Goal: Book appointment/travel/reservation

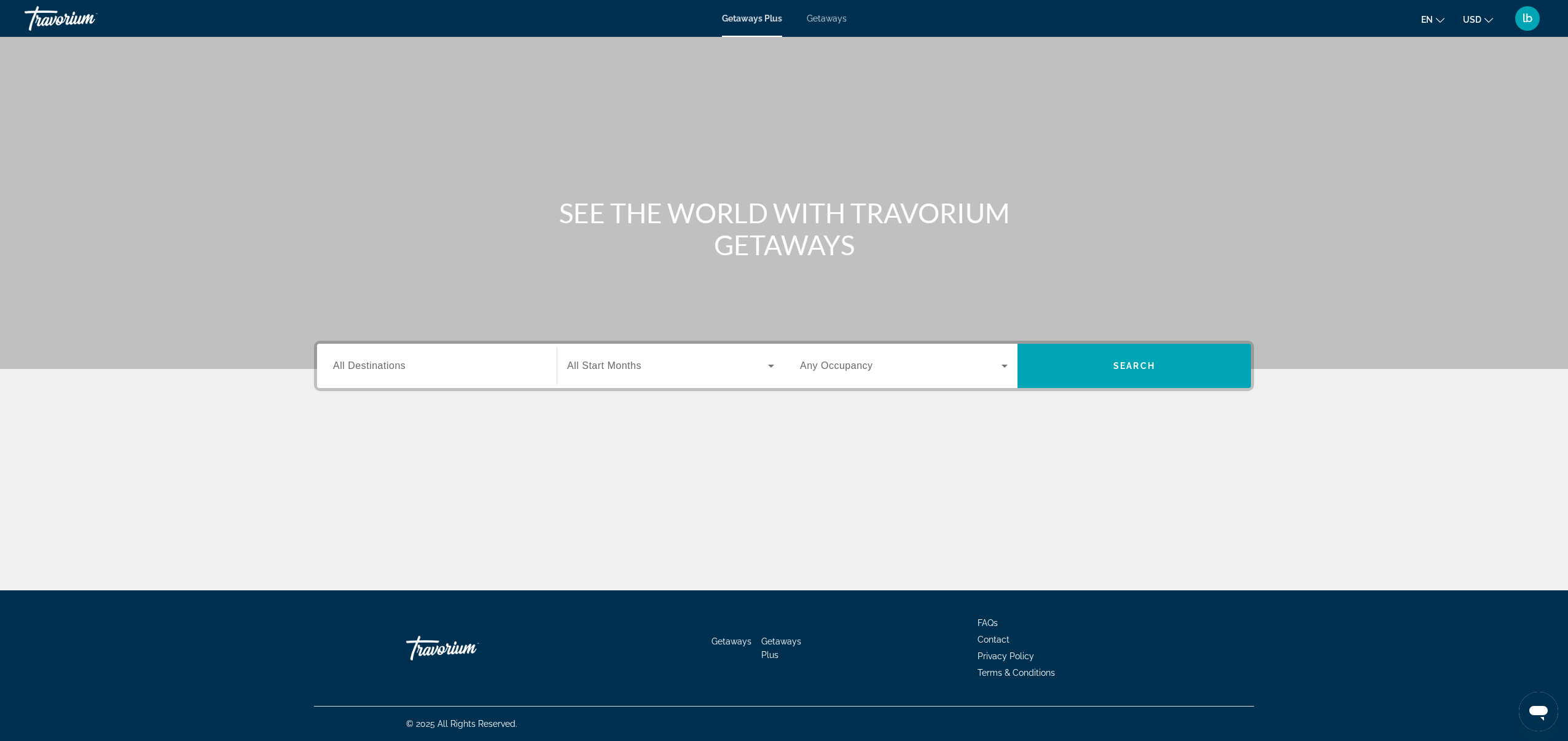
click at [451, 362] on input "Destination All Destinations" at bounding box center [437, 366] width 208 height 14
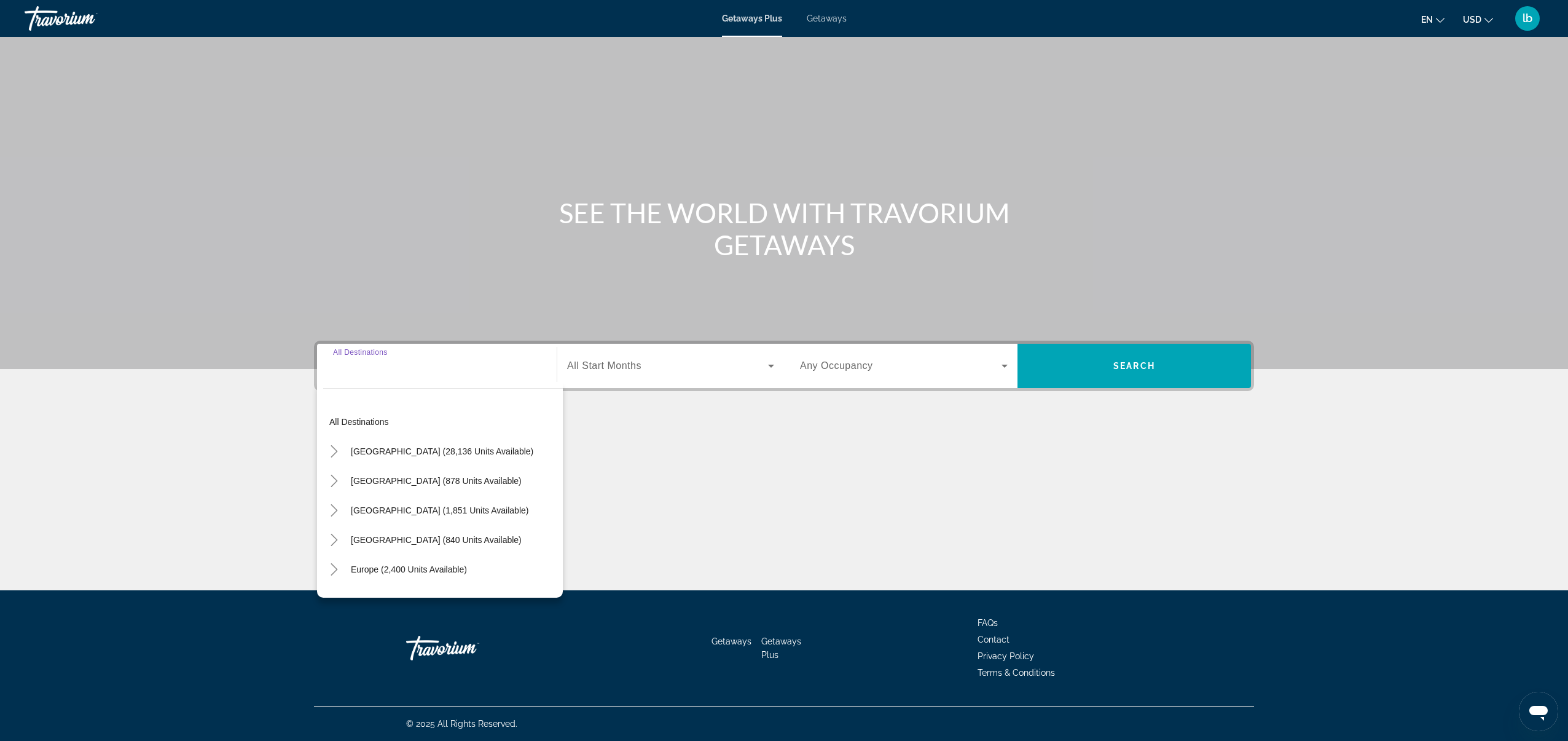
click at [409, 375] on div "Search widget" at bounding box center [437, 366] width 208 height 35
click at [334, 428] on icon "Toggle South Pacific and Oceania (69 units available)" at bounding box center [334, 428] width 13 height 13
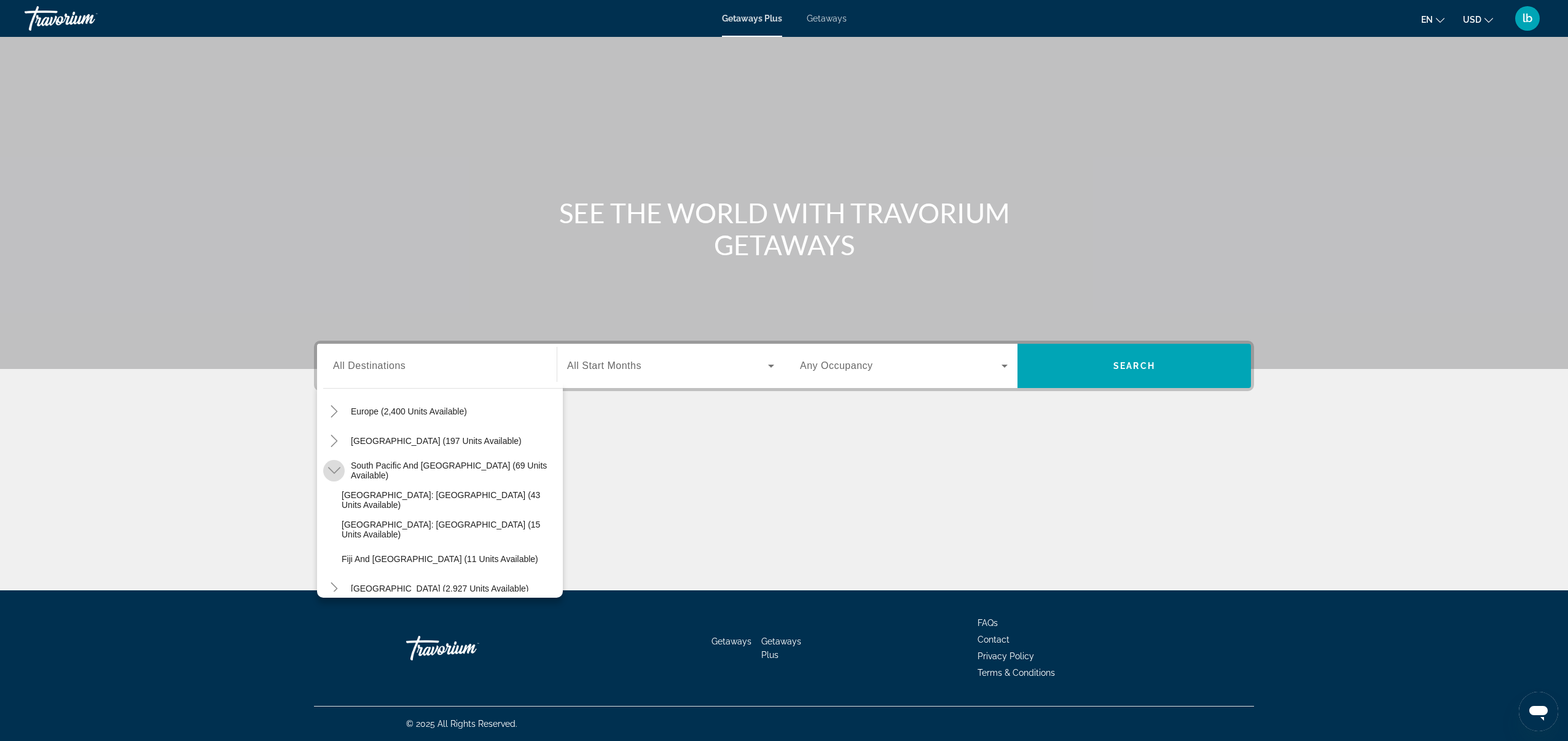
click at [337, 475] on icon "Toggle South Pacific and Oceania (69 units available)" at bounding box center [334, 470] width 13 height 13
click at [337, 537] on icon "Toggle Asia (1,903 units available)" at bounding box center [334, 534] width 13 height 13
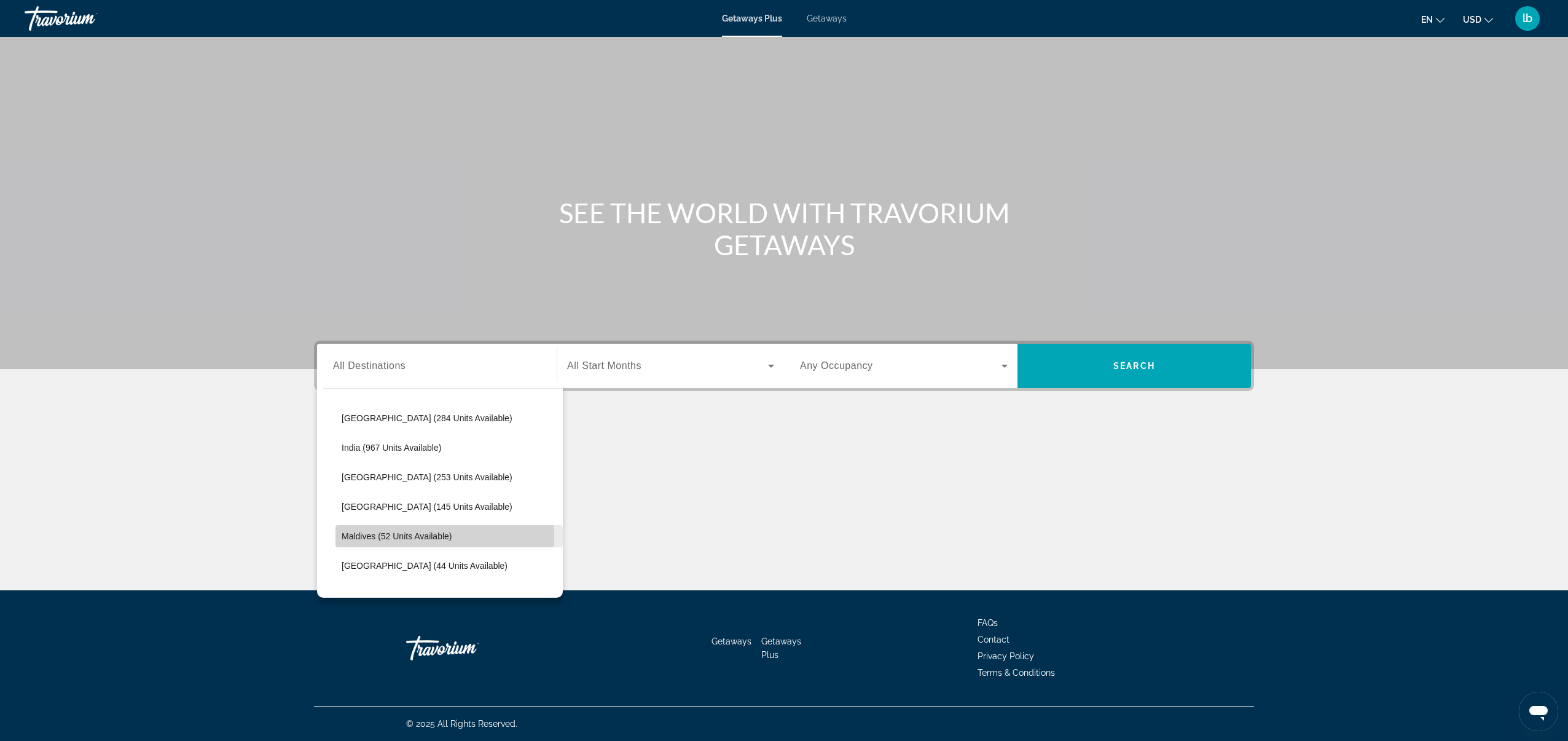
click at [426, 536] on span "Maldives (52 units available)" at bounding box center [396, 536] width 111 height 10
type input "**********"
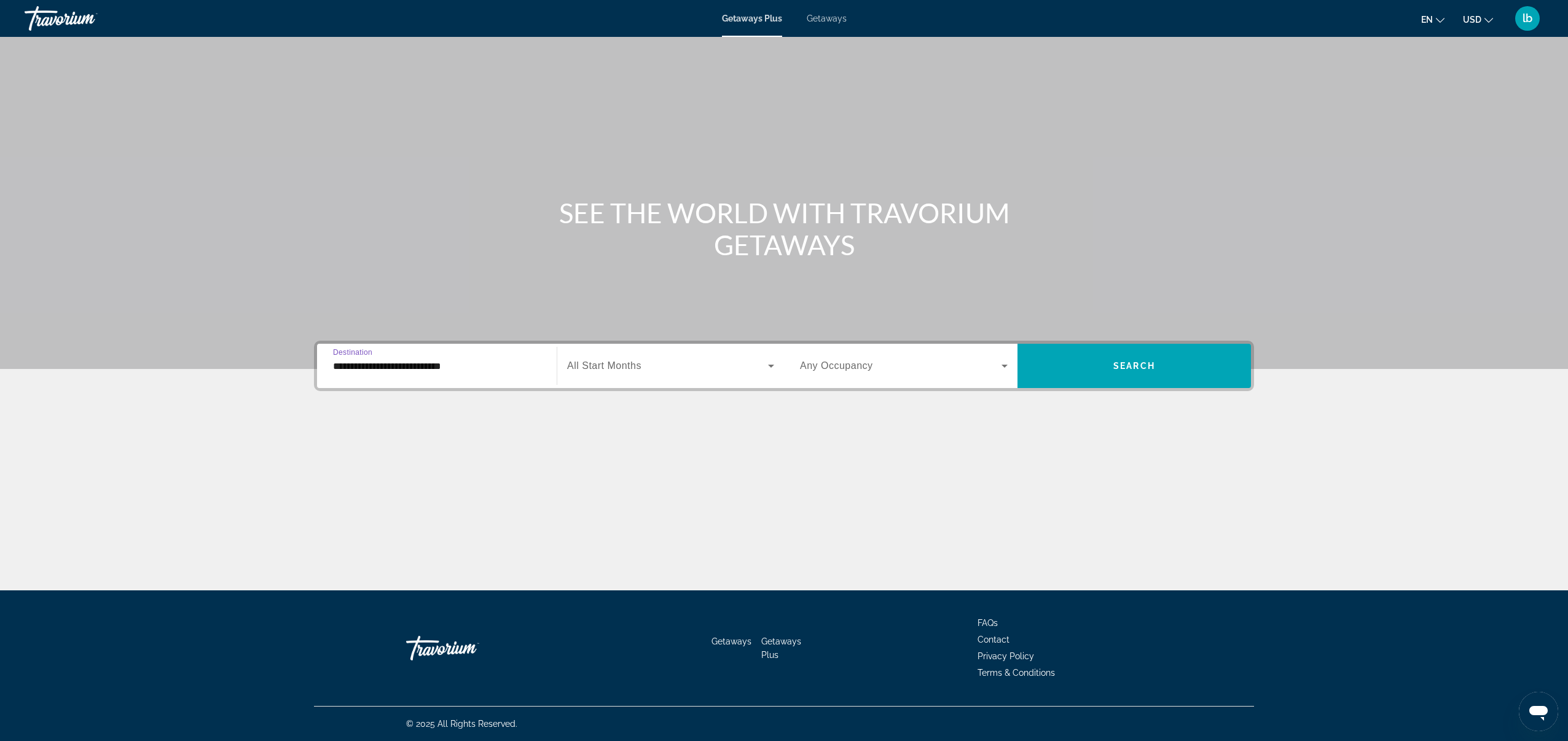
click at [719, 367] on span "Search widget" at bounding box center [668, 365] width 201 height 14
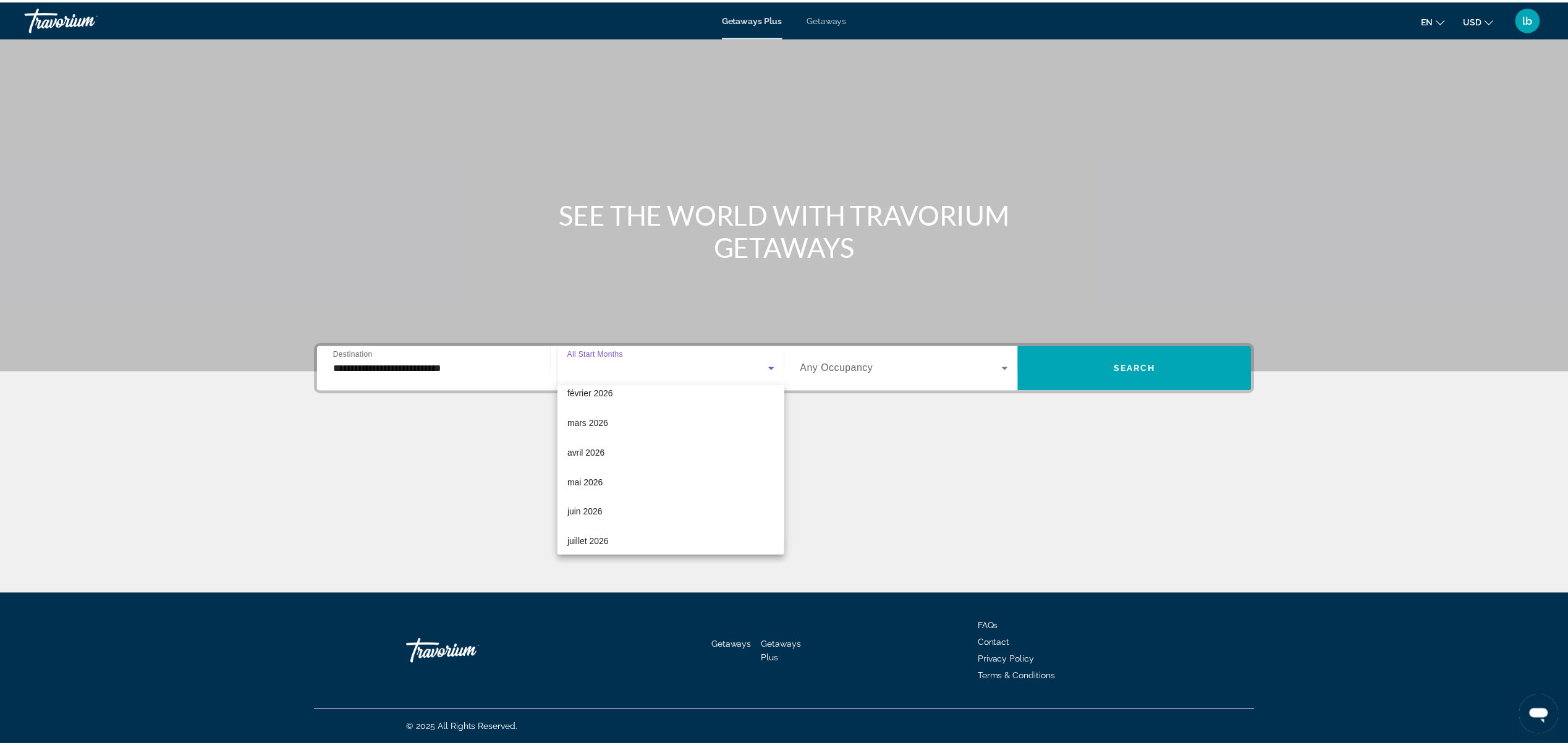
scroll to position [161, 0]
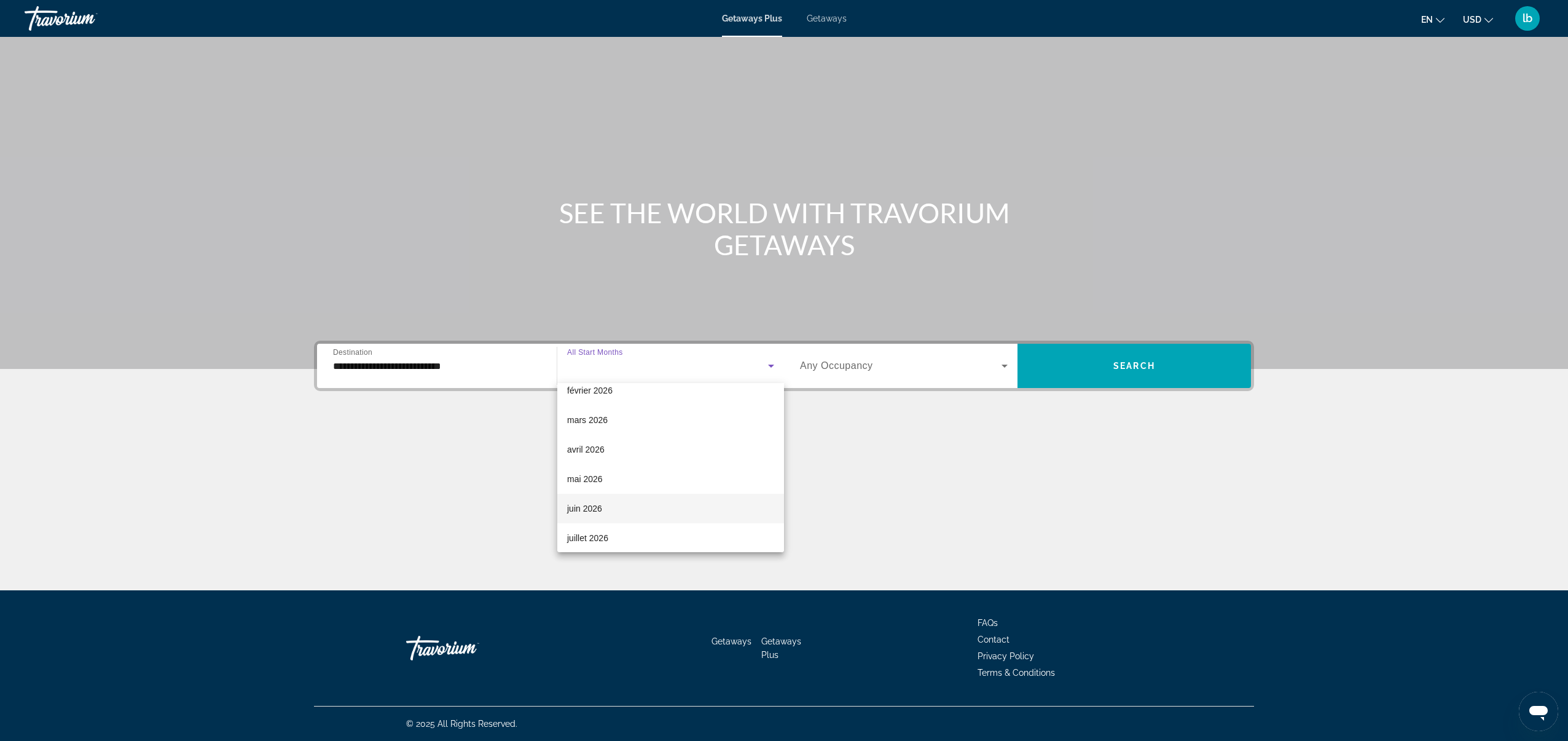
click at [629, 507] on mat-option "juin 2026" at bounding box center [670, 508] width 227 height 30
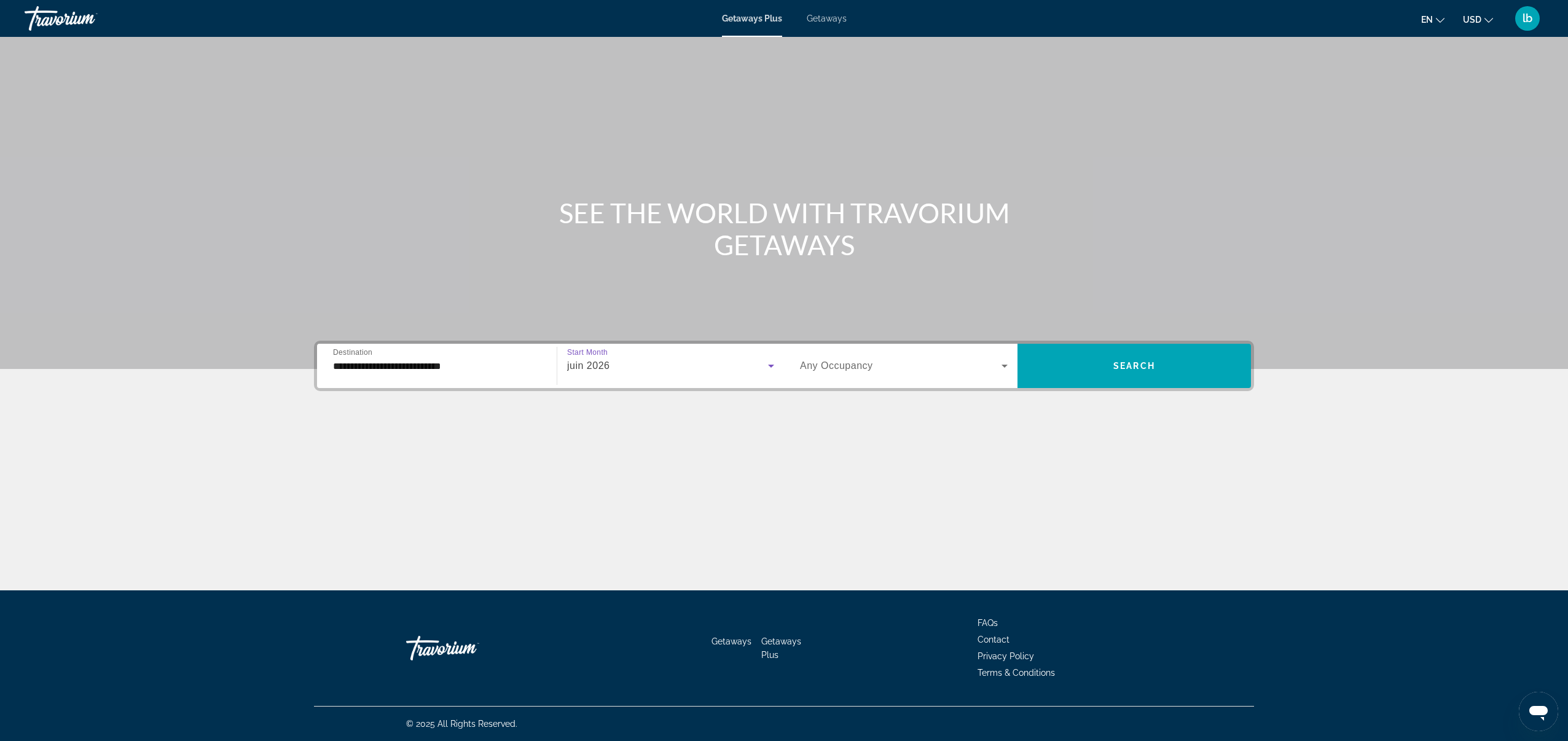
click at [967, 365] on span "Search widget" at bounding box center [900, 365] width 201 height 14
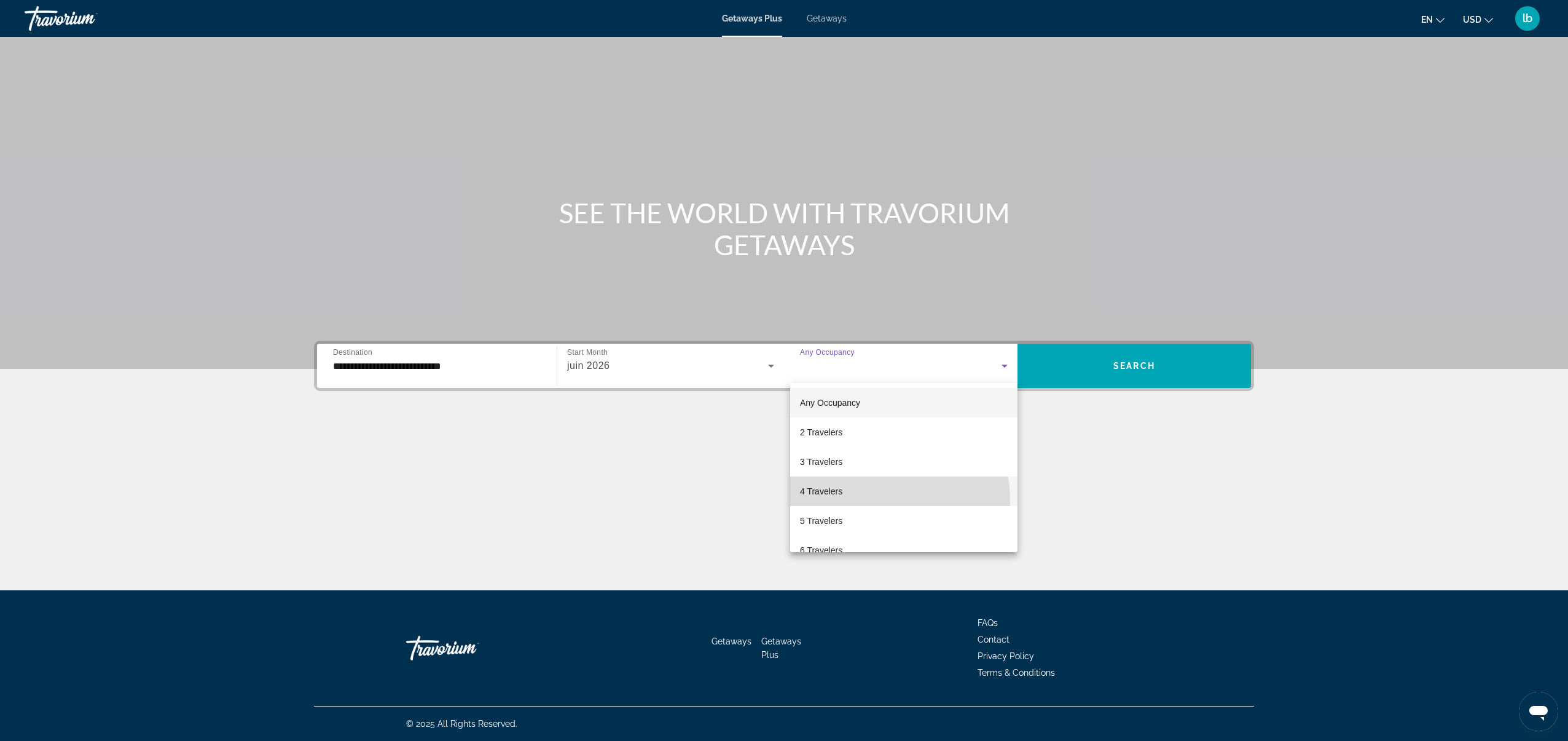
click at [880, 499] on mat-option "4 Travelers" at bounding box center [903, 491] width 227 height 30
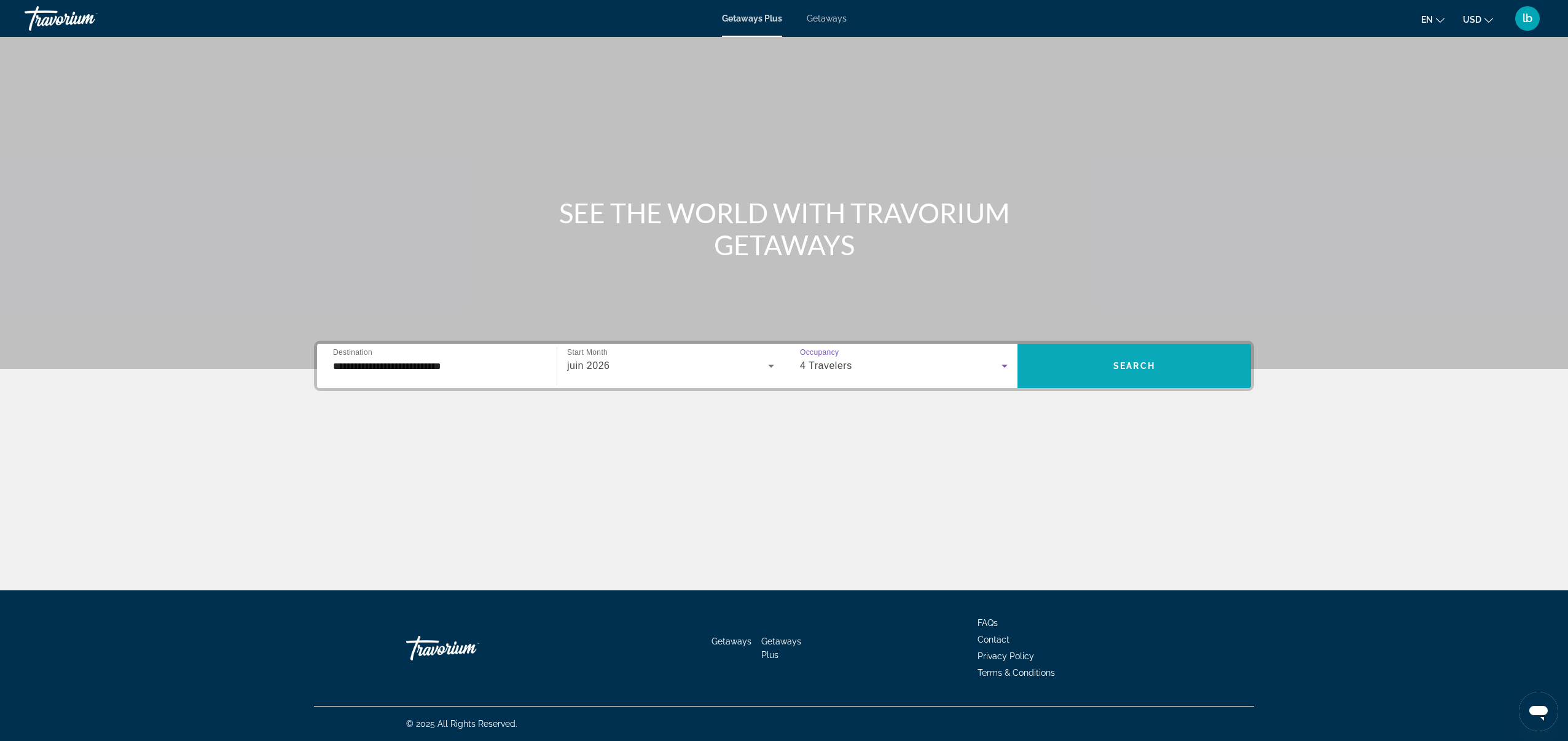
click at [1137, 361] on span "Search" at bounding box center [1133, 366] width 41 height 10
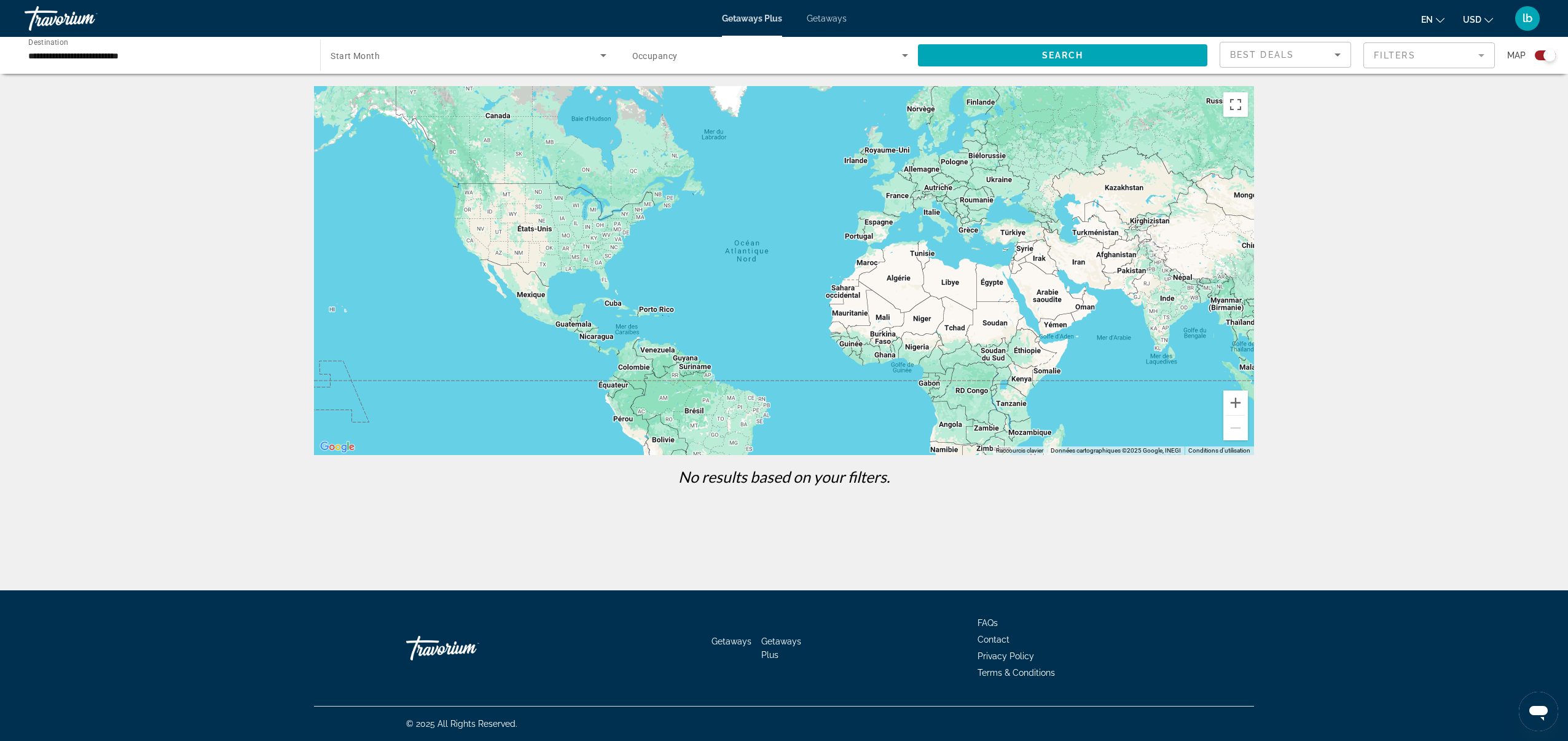
click at [443, 54] on span "Search widget" at bounding box center [466, 55] width 269 height 14
click at [378, 93] on span "All Start Months" at bounding box center [362, 92] width 62 height 10
click at [659, 55] on span "Occupancy" at bounding box center [654, 56] width 45 height 10
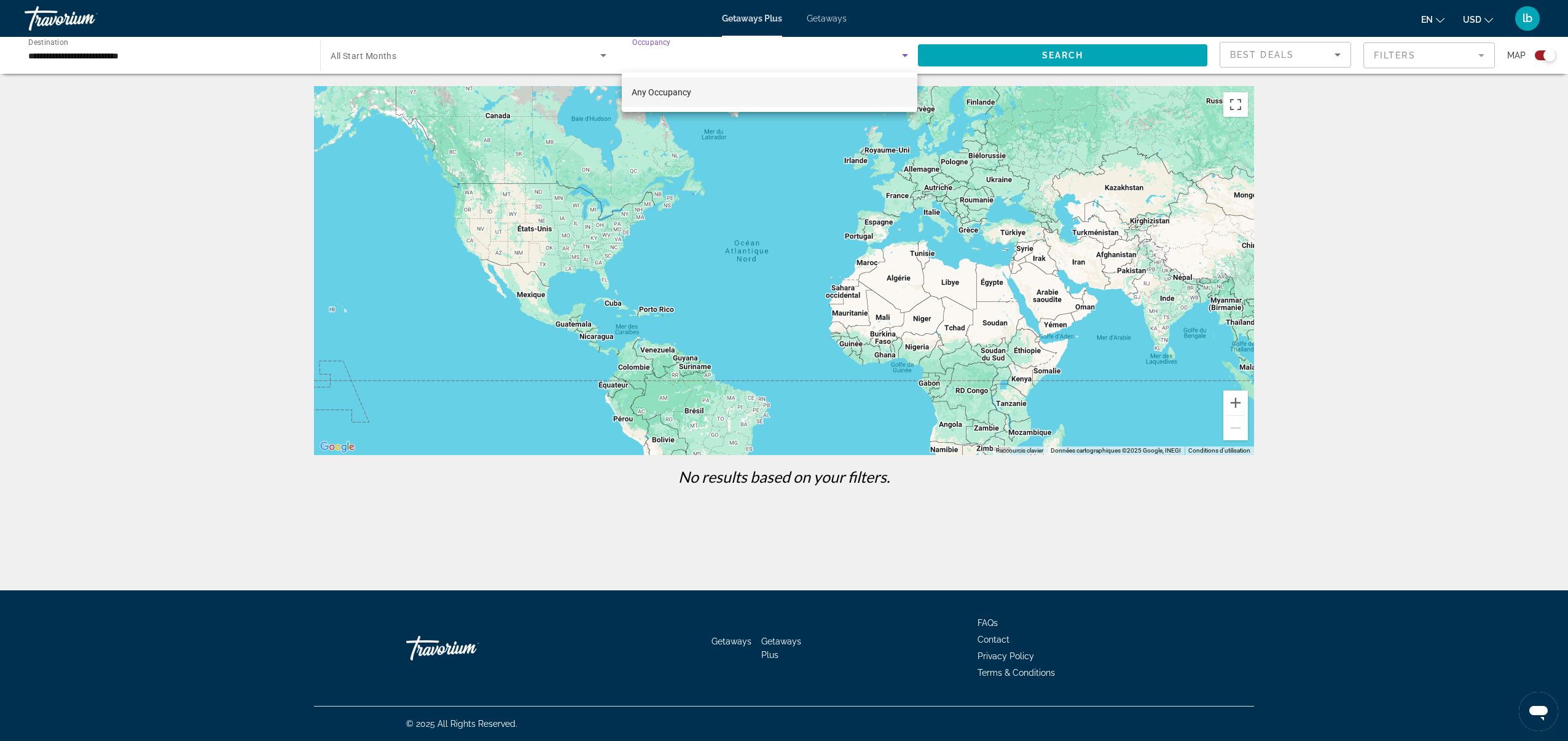
click at [679, 91] on span "Any Occupancy" at bounding box center [662, 92] width 60 height 10
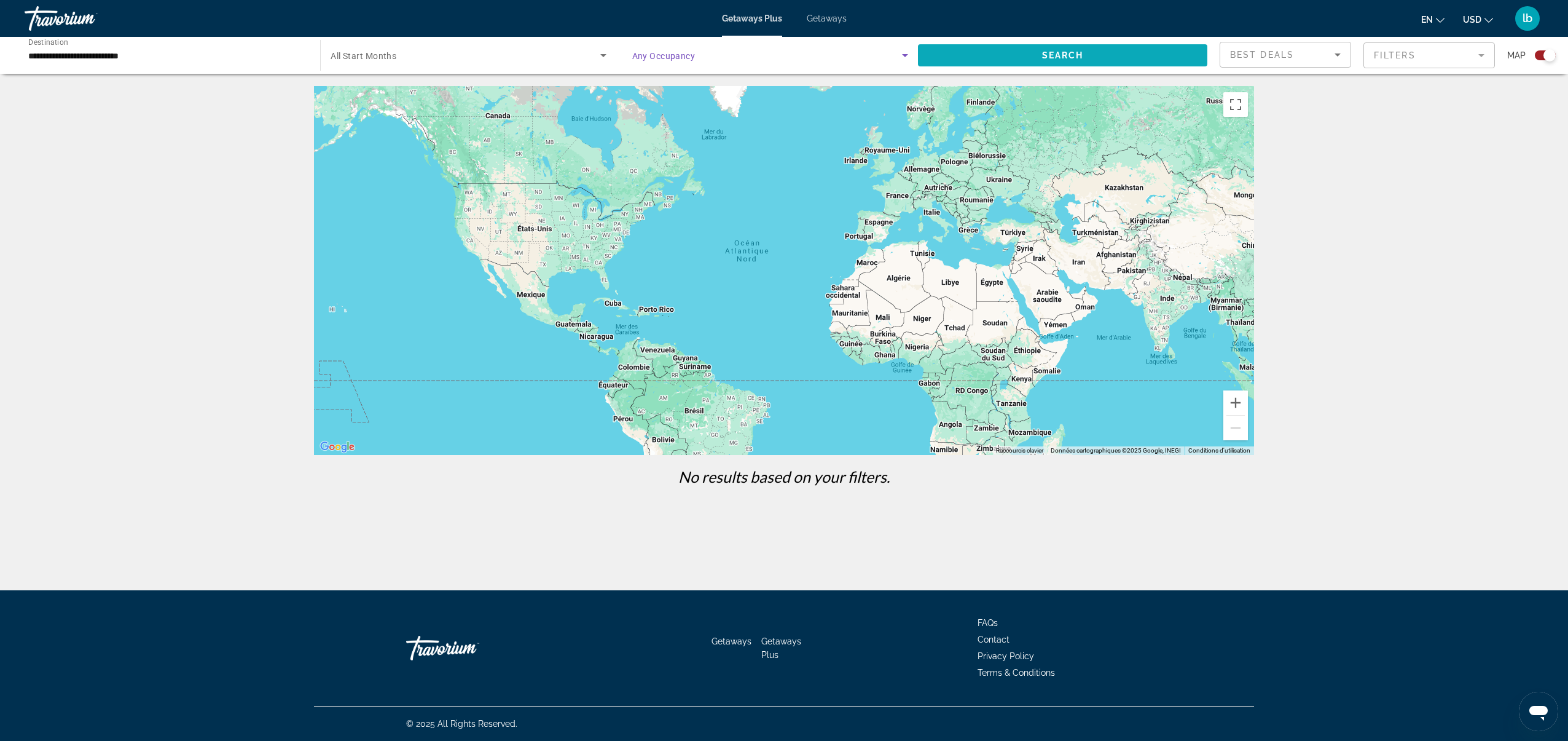
click at [1028, 54] on span "Search widget" at bounding box center [1062, 55] width 290 height 30
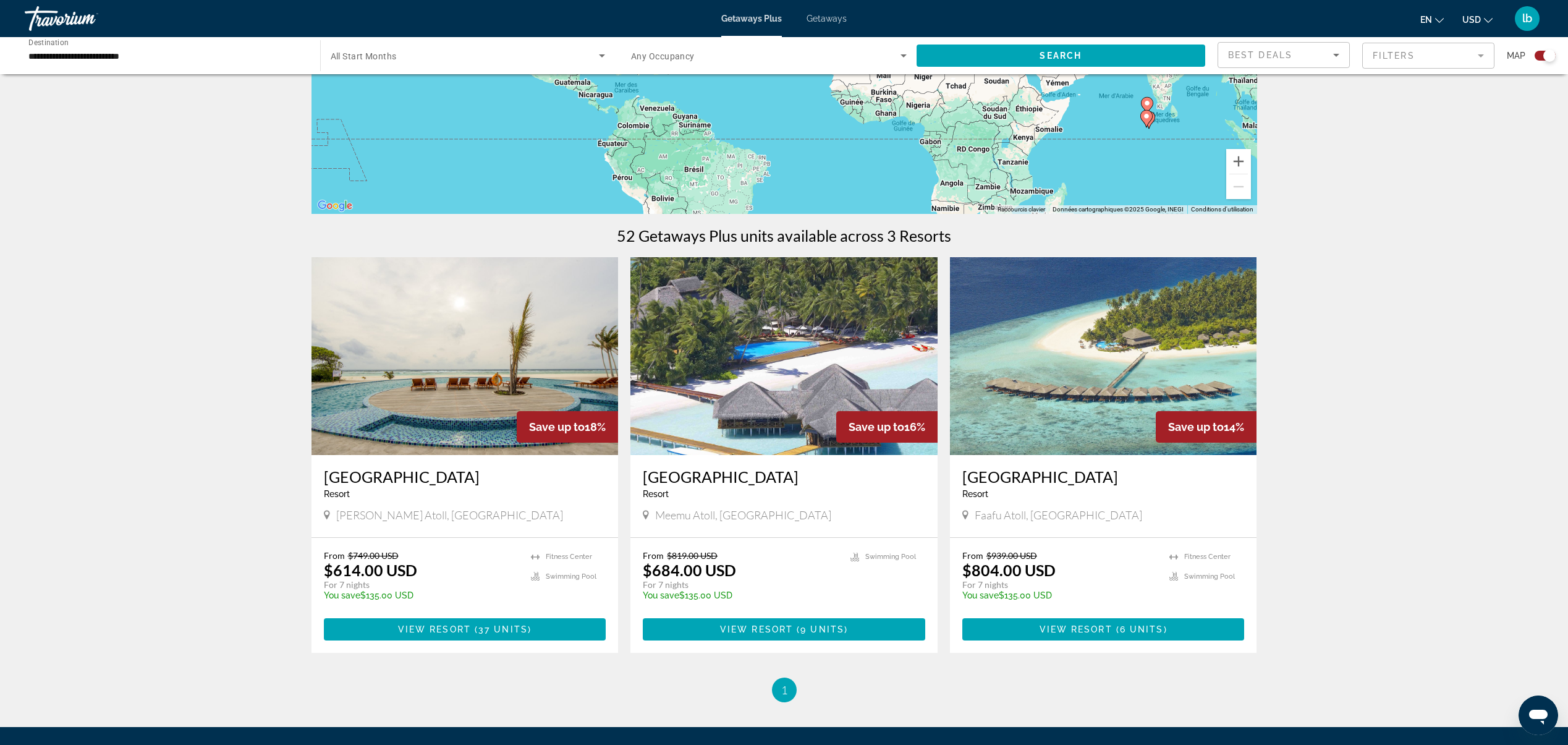
scroll to position [233, 0]
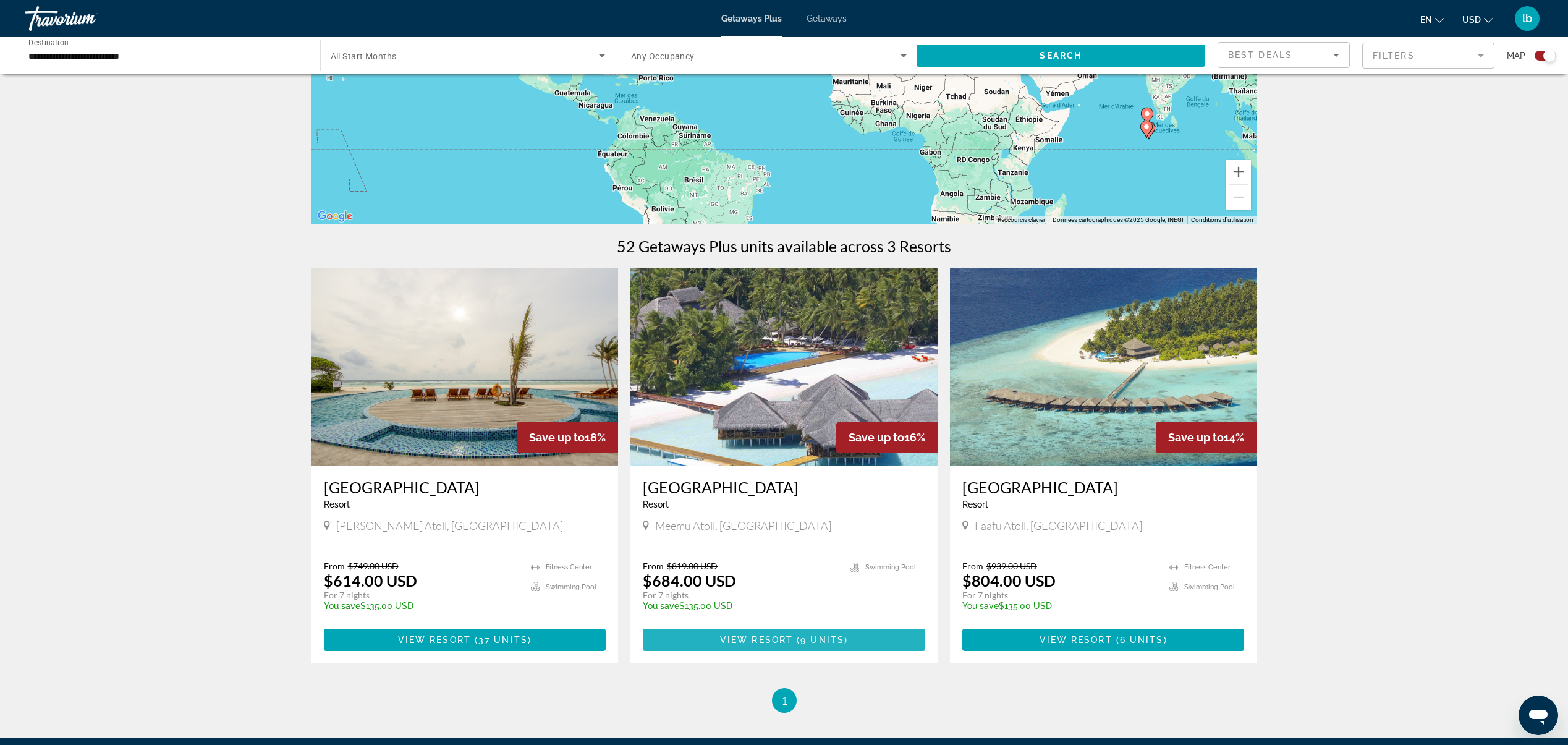
click at [841, 639] on span "9 units" at bounding box center [822, 640] width 44 height 10
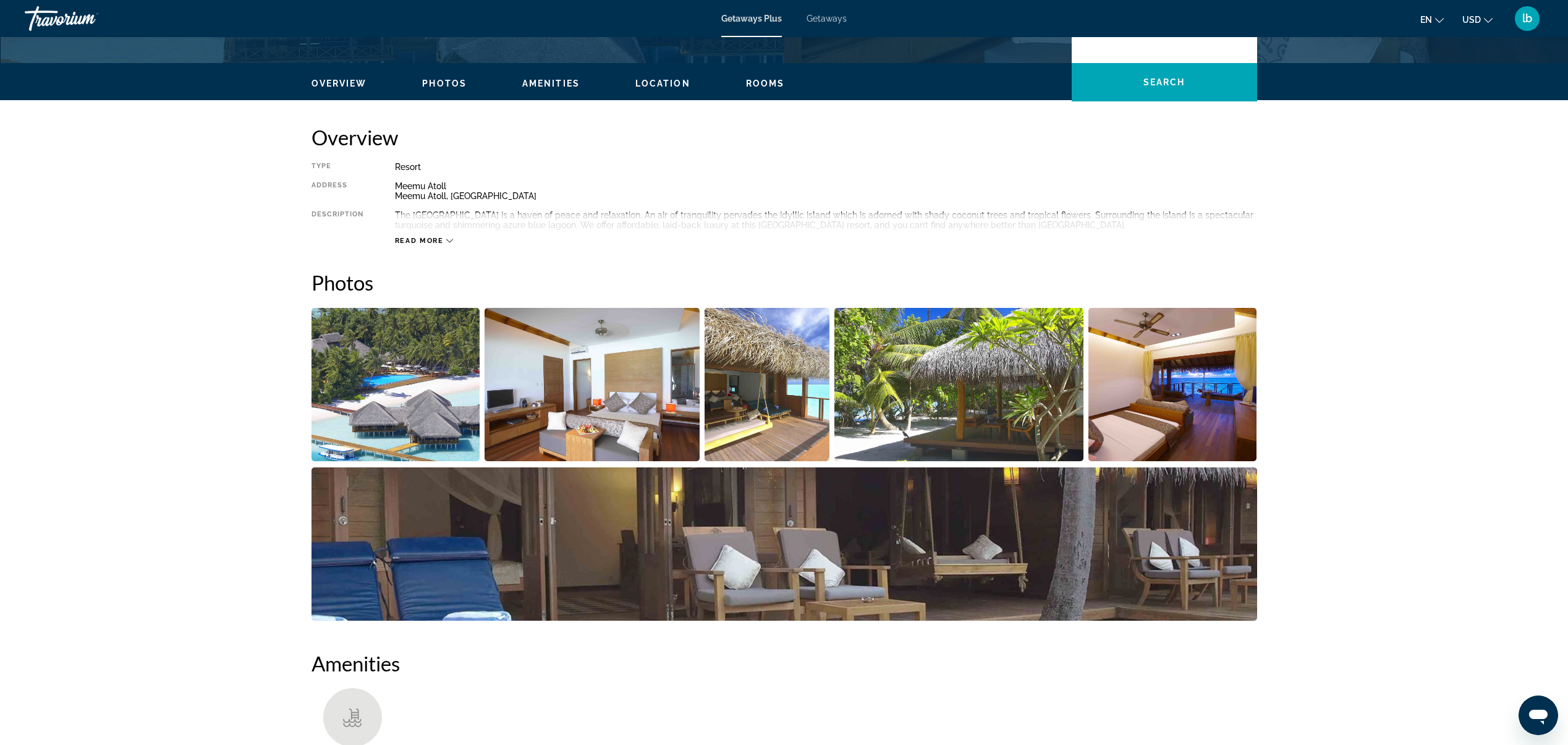
scroll to position [311, 0]
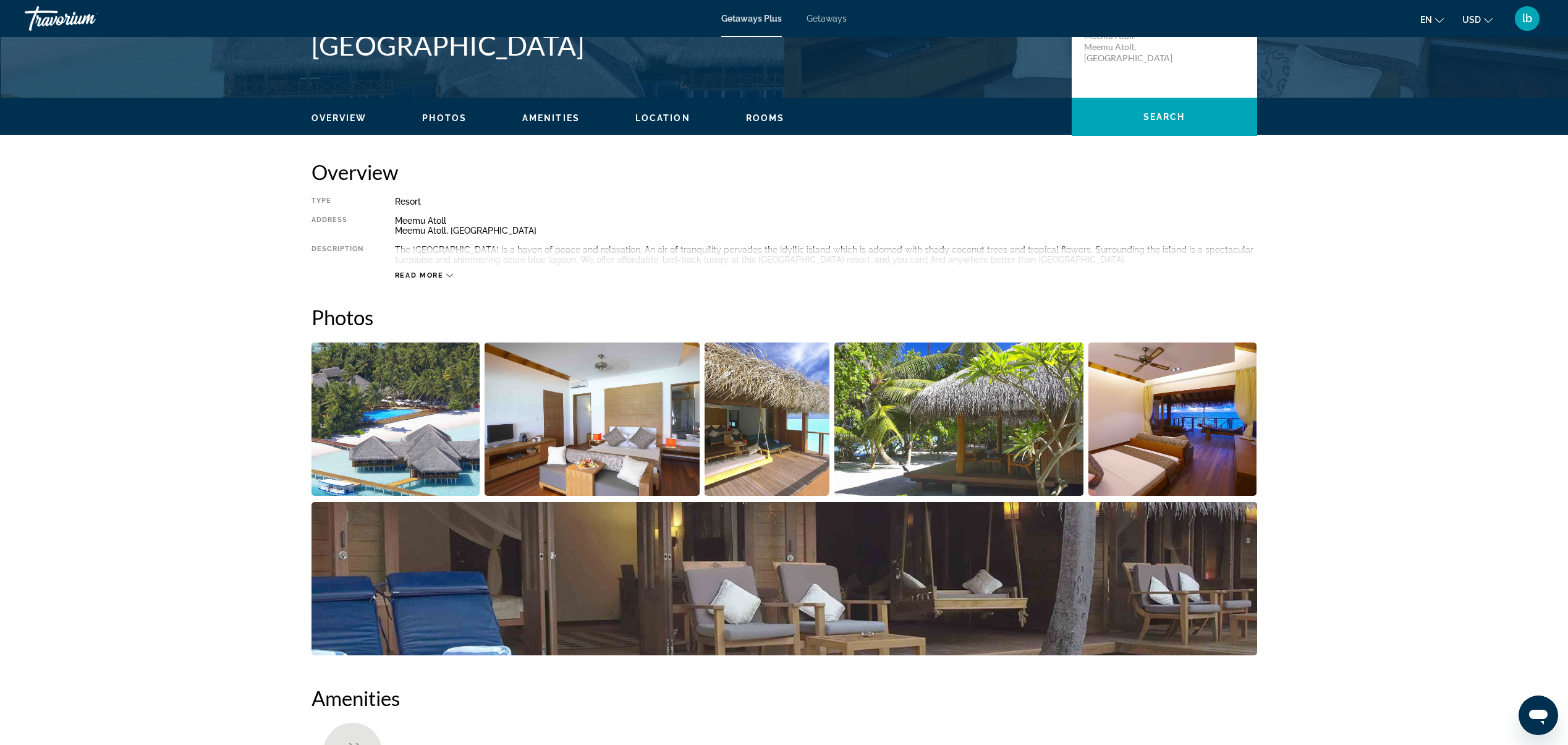
click at [410, 276] on span "Read more" at bounding box center [419, 275] width 48 height 8
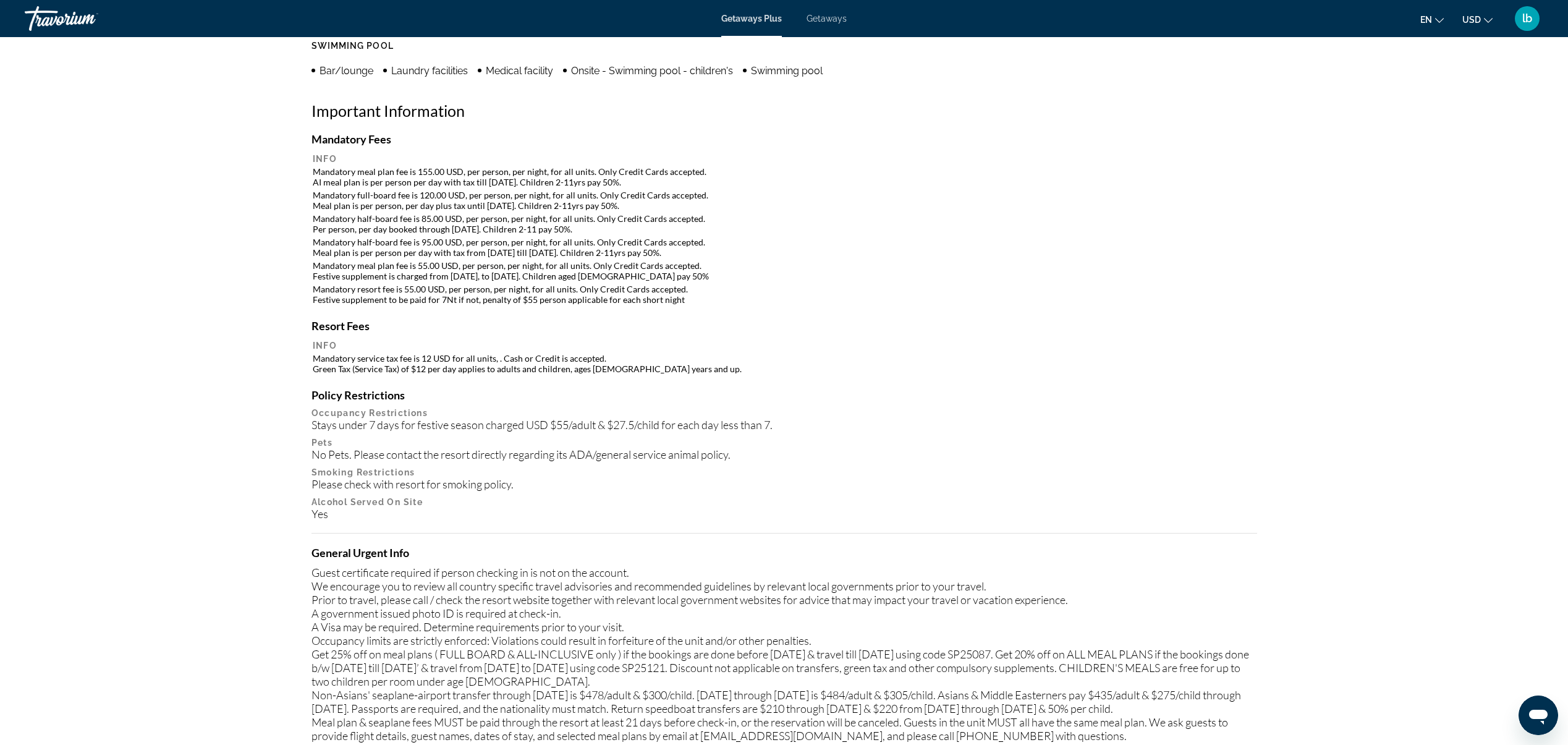
scroll to position [1058, 0]
drag, startPoint x: 331, startPoint y: 176, endPoint x: 724, endPoint y: 251, distance: 400.1
click at [724, 251] on table "Info Mandatory meal plan fee is 155.00 USD, per person, per night, for all unit…" at bounding box center [784, 230] width 946 height 155
click at [487, 315] on div "Mandatory Fees Info Mandatory meal plan fee is 155.00 USD, per person, per nigh…" at bounding box center [784, 459] width 946 height 650
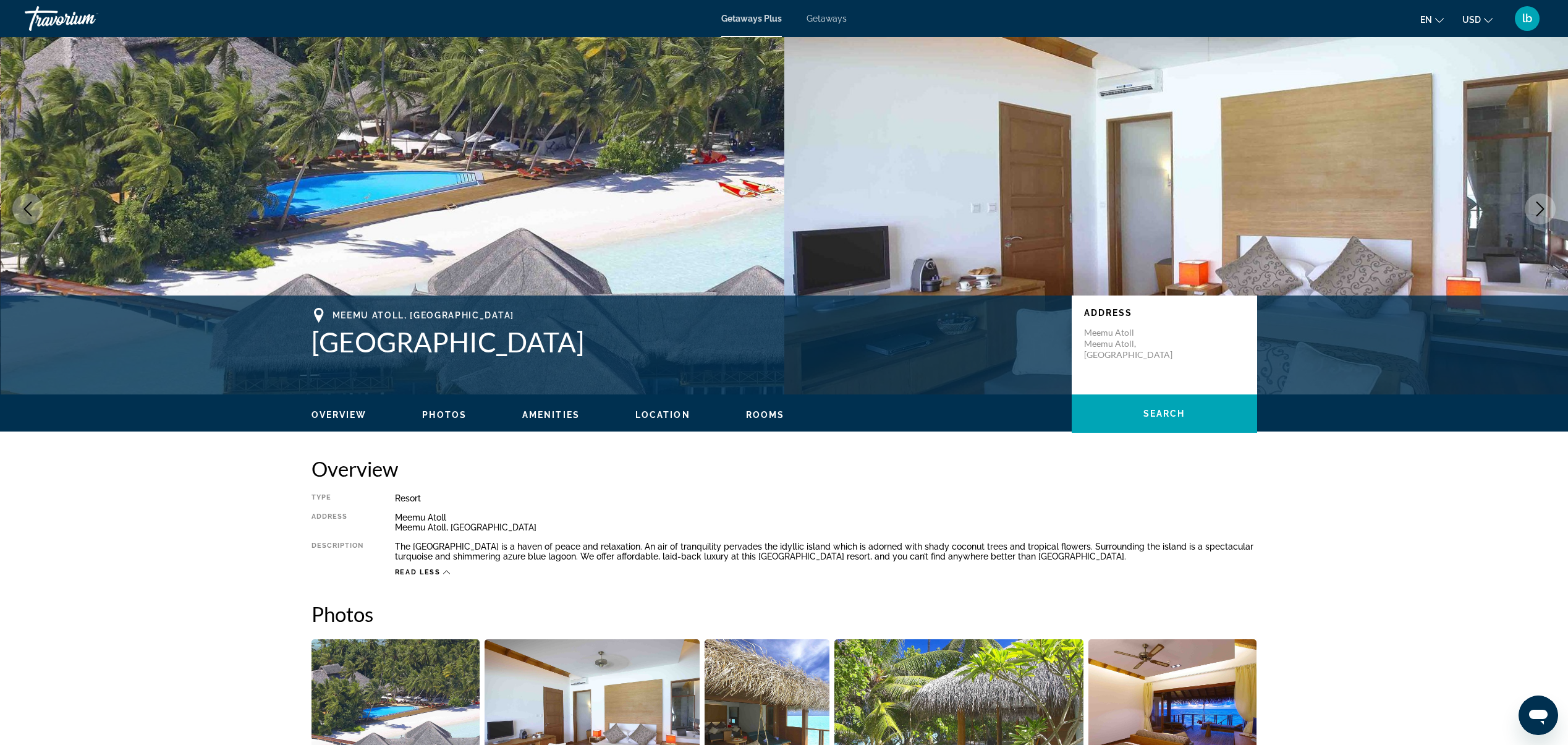
scroll to position [0, 0]
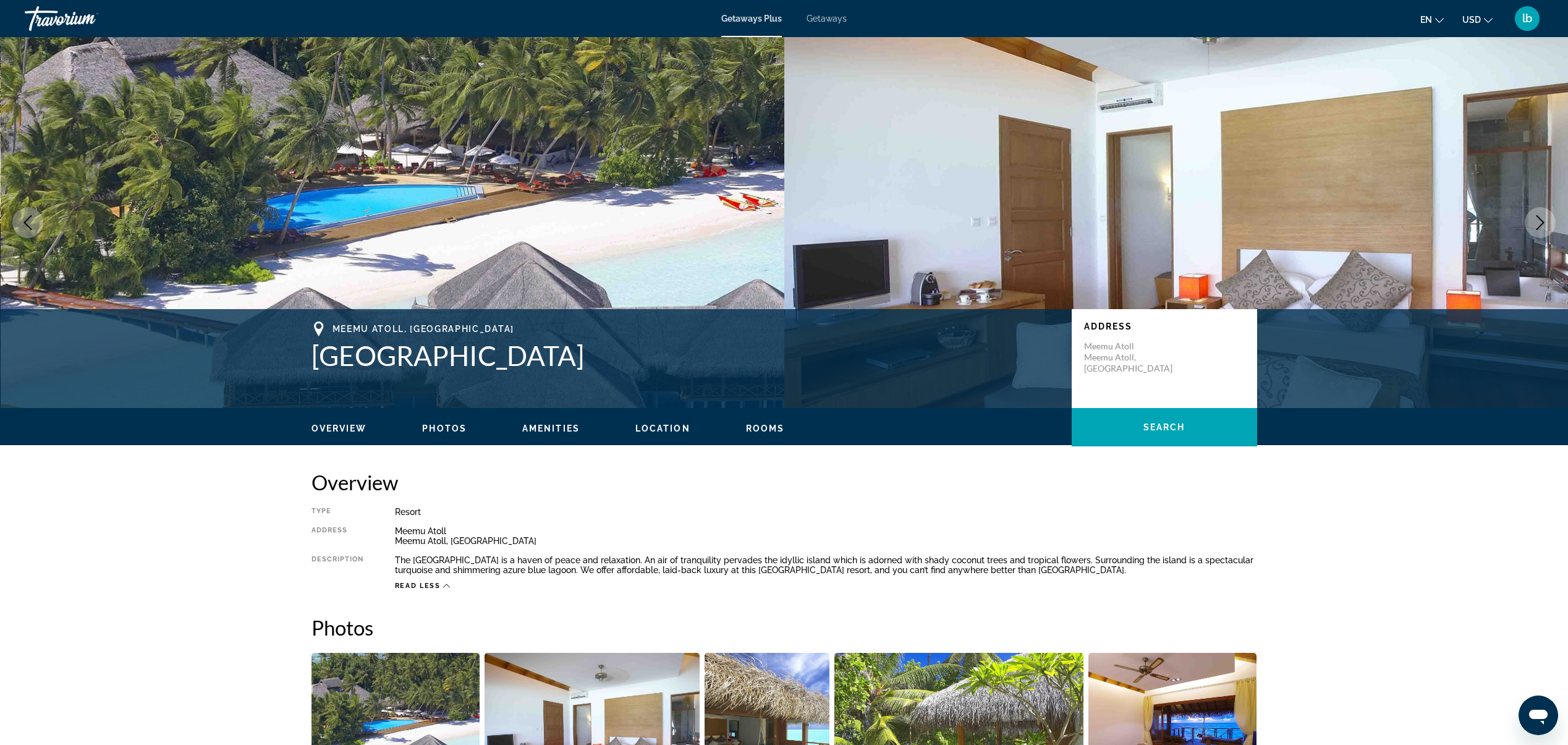
click at [1434, 19] on button "en English Español Français Italiano Português русский" at bounding box center [1432, 19] width 23 height 18
click at [1415, 75] on button "Français" at bounding box center [1407, 81] width 55 height 16
click at [1477, 23] on span "USD" at bounding box center [1471, 19] width 18 height 10
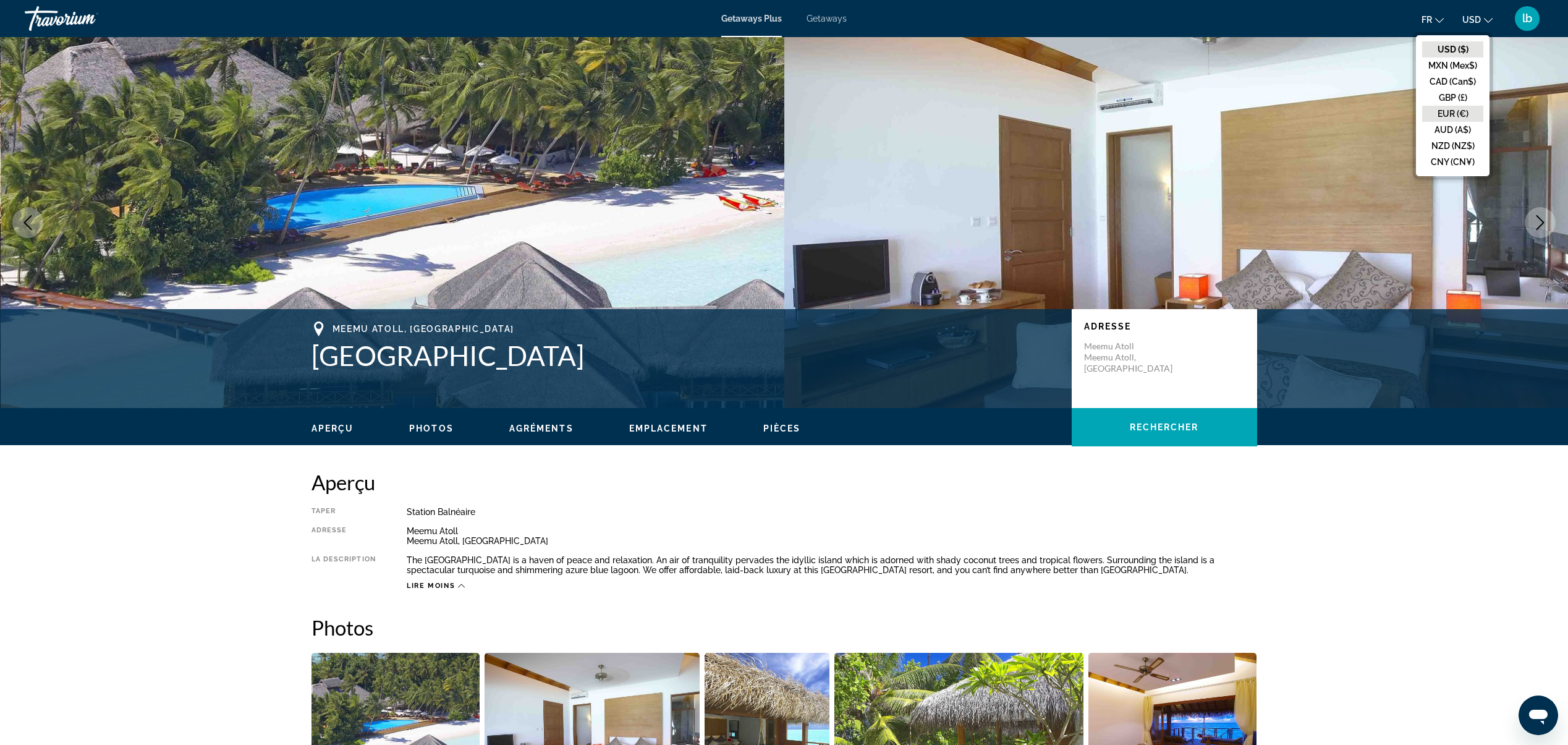
click at [1470, 108] on button "EUR (€)" at bounding box center [1453, 113] width 61 height 16
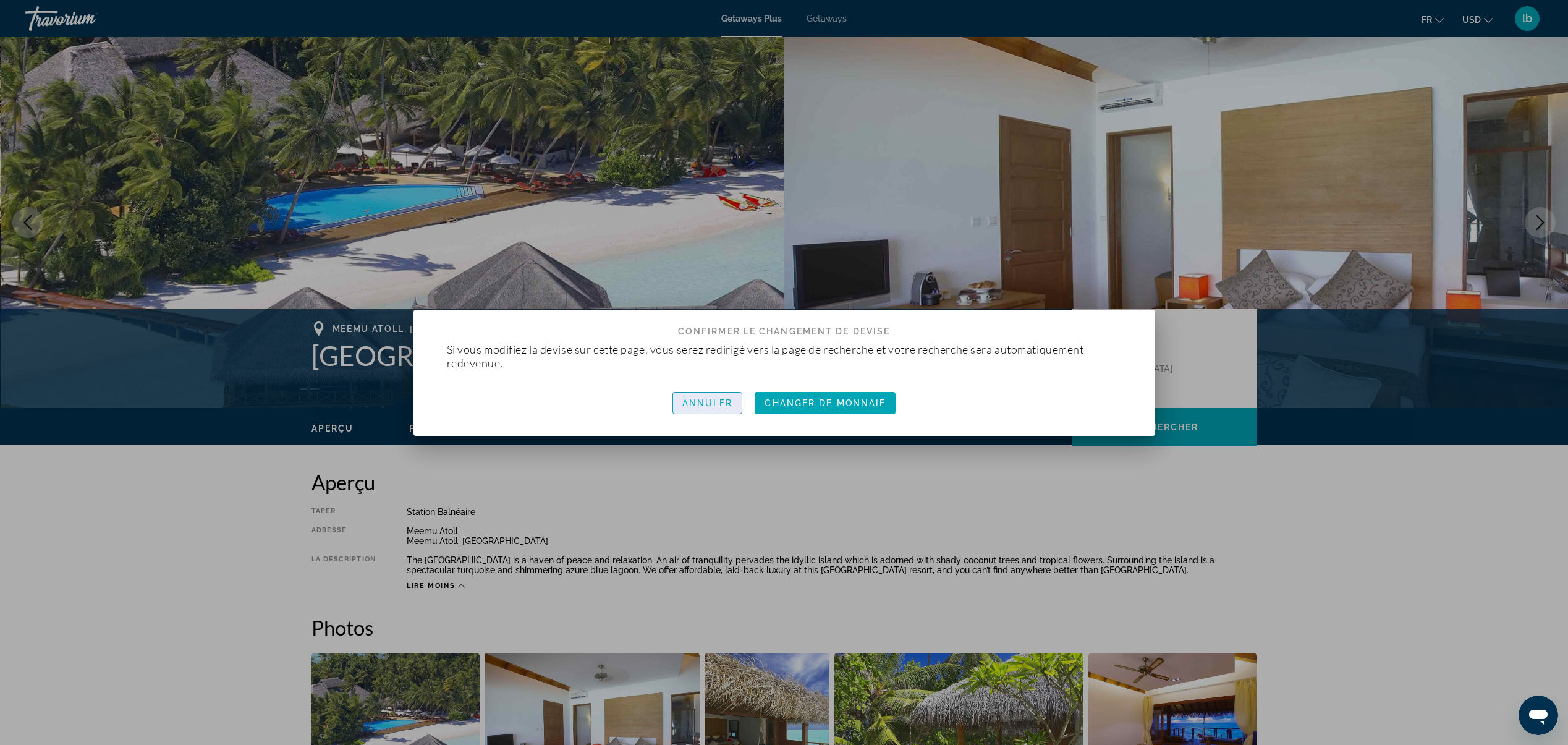
click at [696, 406] on span "Annuler" at bounding box center [708, 402] width 50 height 10
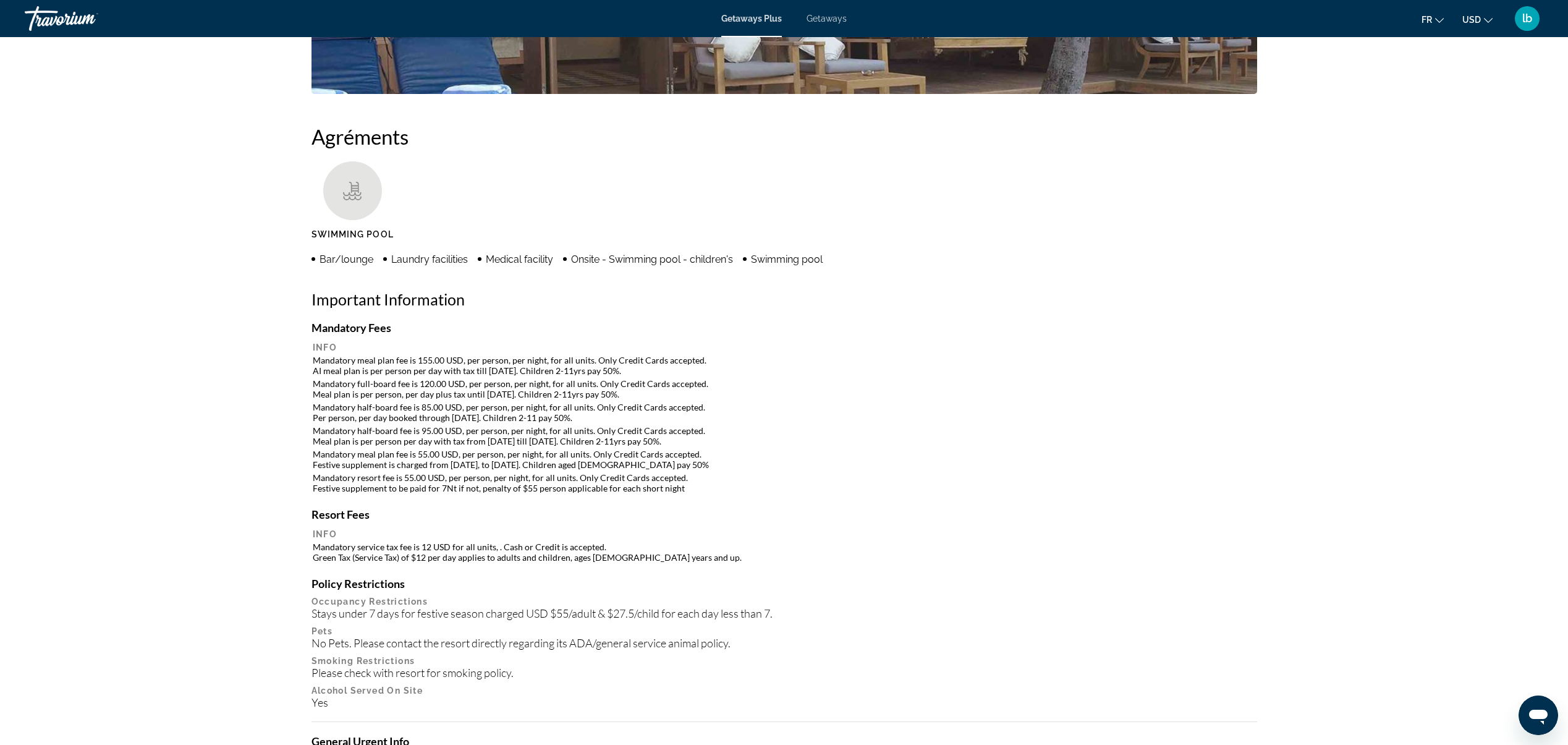
scroll to position [874, 0]
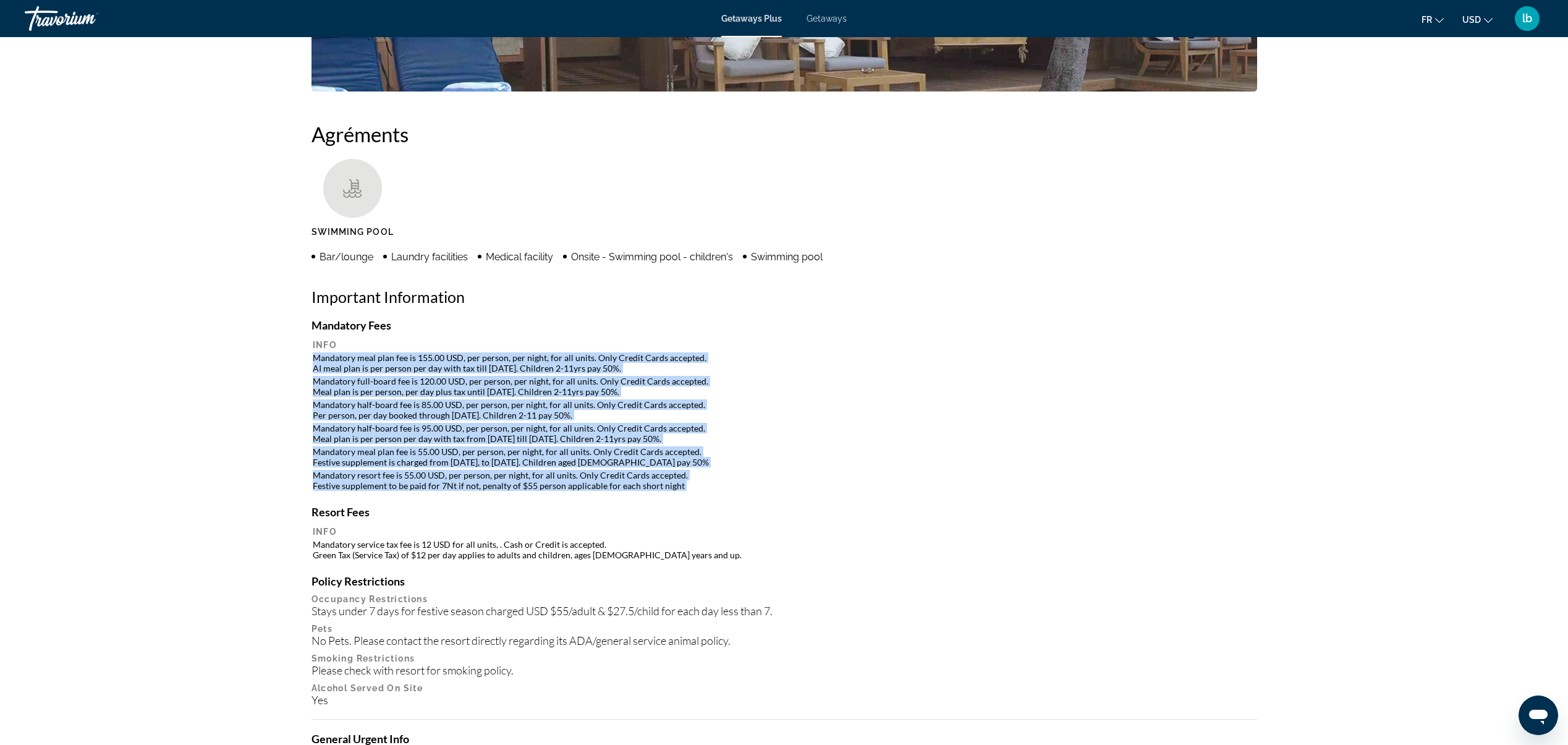
drag, startPoint x: 313, startPoint y: 355, endPoint x: 687, endPoint y: 498, distance: 400.4
click at [687, 498] on div "Mandatory Fees Info Mandatory meal plan fee is 155.00 USD, per person, per nigh…" at bounding box center [784, 643] width 946 height 650
copy table "Mandatory meal plan fee is 155.00 USD, per person, per night, for all units. On…"
